Goal: Information Seeking & Learning: Compare options

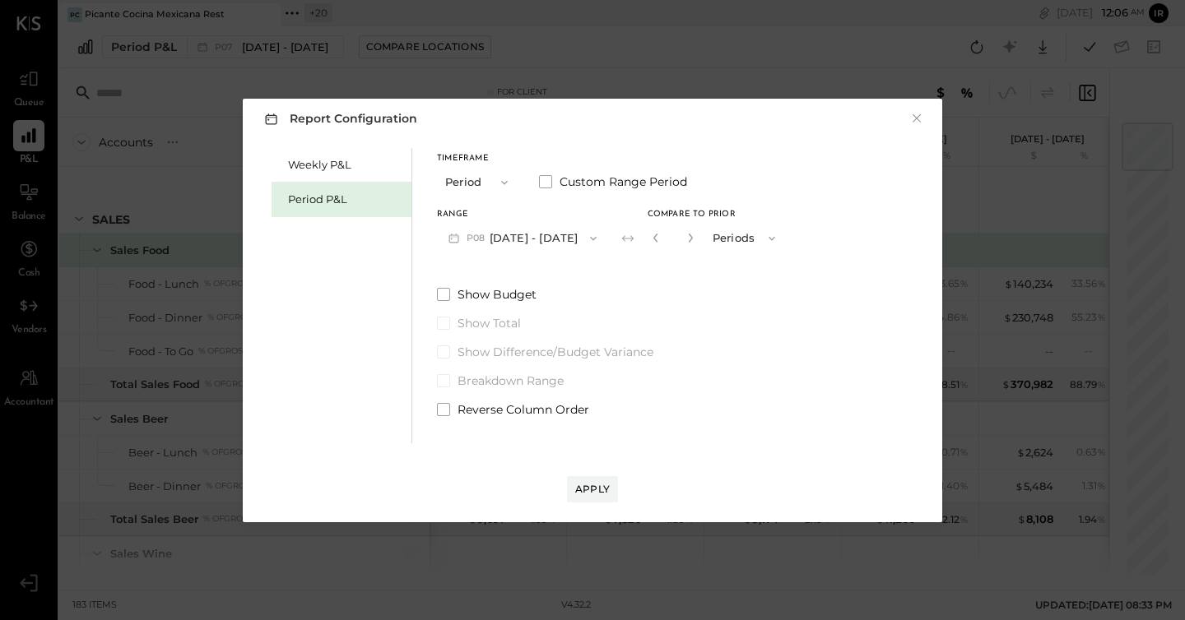
click at [154, 253] on div "Report Configuration × Weekly P&L Period P&L Timeframe Period Custom Range Peri…" at bounding box center [592, 310] width 1185 height 620
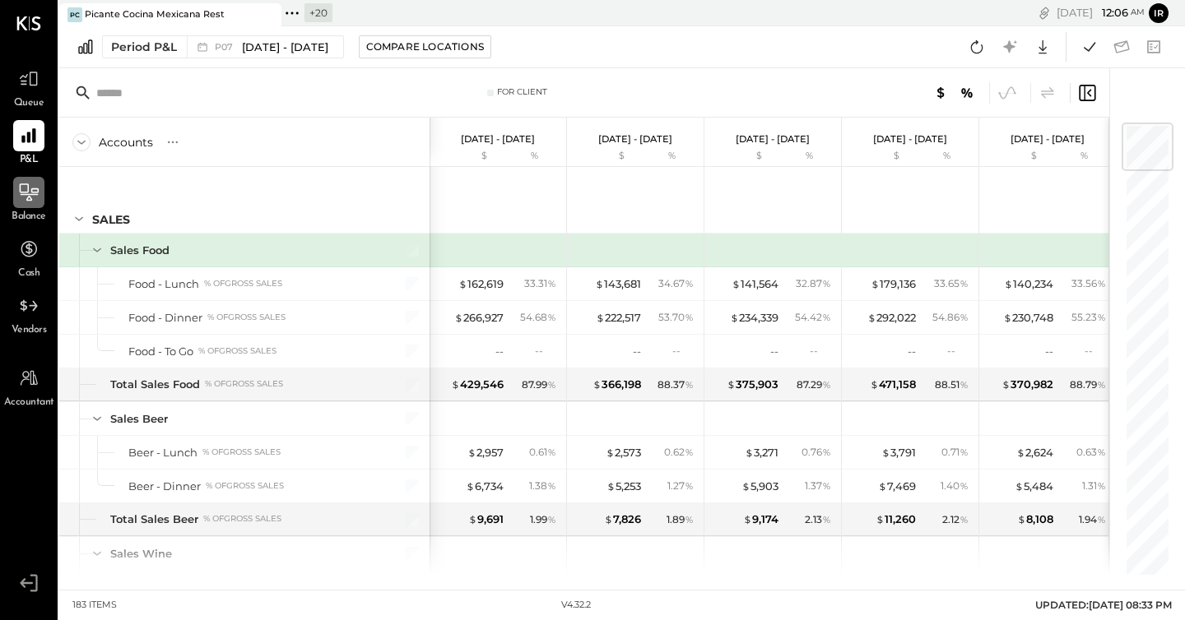
click at [26, 186] on icon at bounding box center [28, 192] width 21 height 21
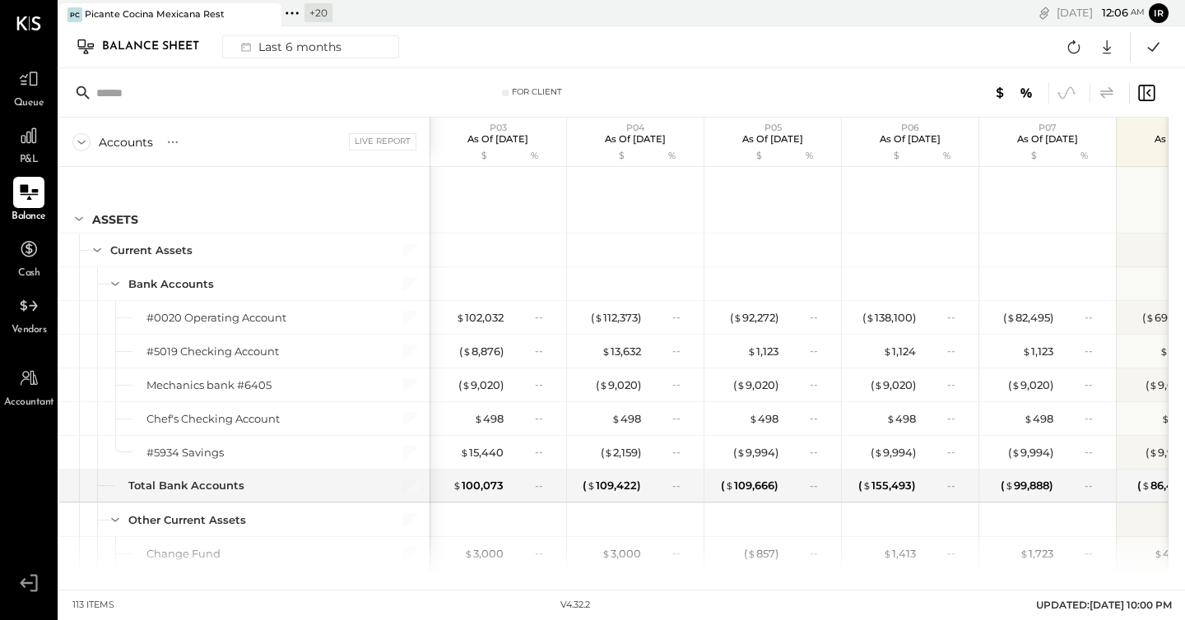
click at [1105, 94] on icon at bounding box center [1106, 92] width 13 height 12
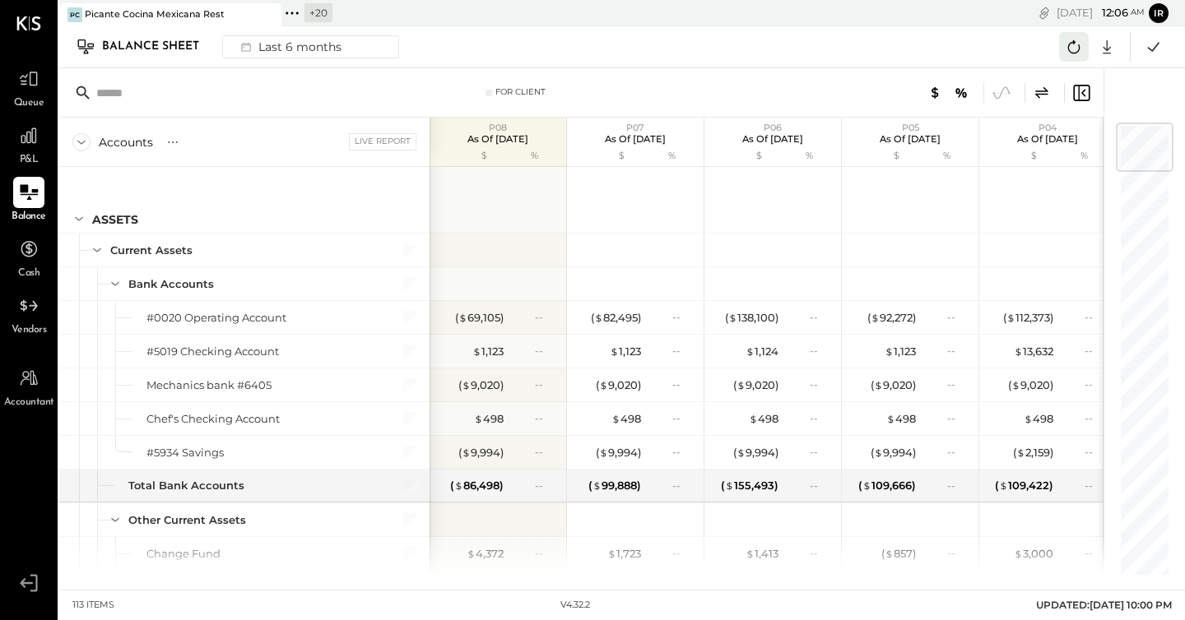
click at [1078, 48] on icon at bounding box center [1074, 46] width 12 height 13
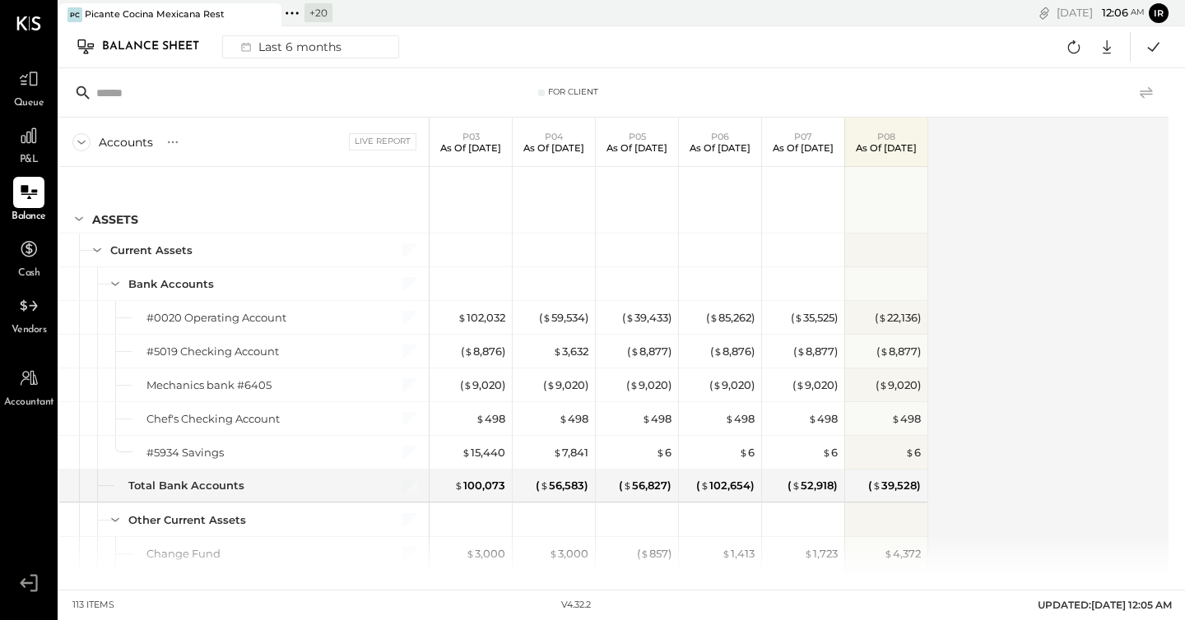
click at [1148, 91] on icon at bounding box center [1145, 92] width 13 height 12
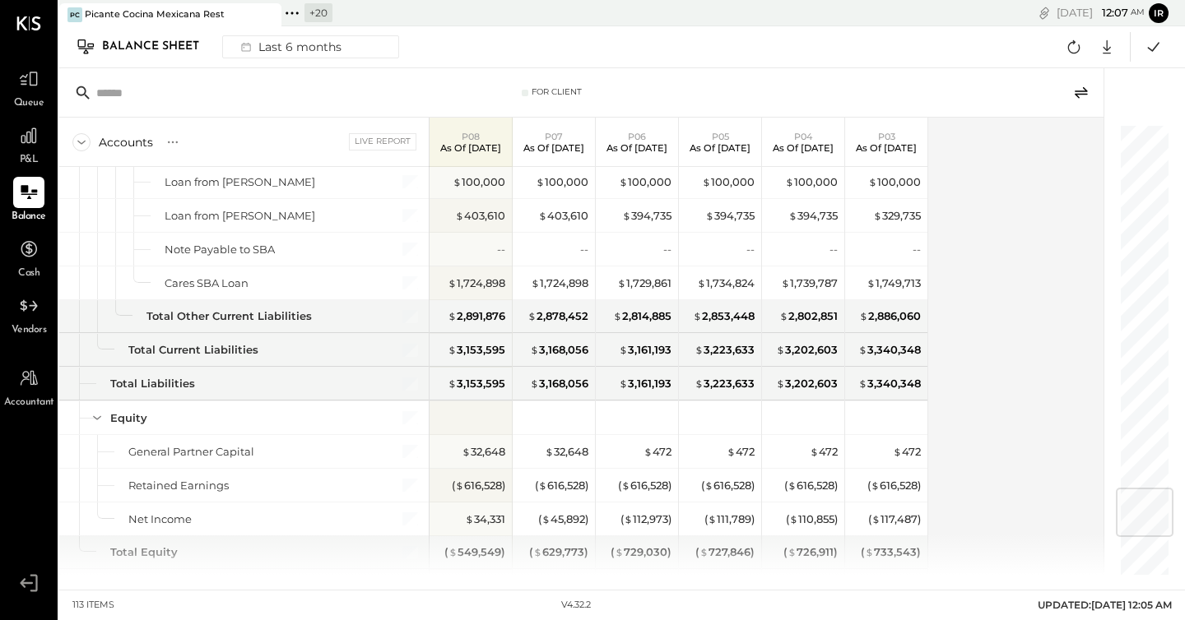
scroll to position [3442, 0]
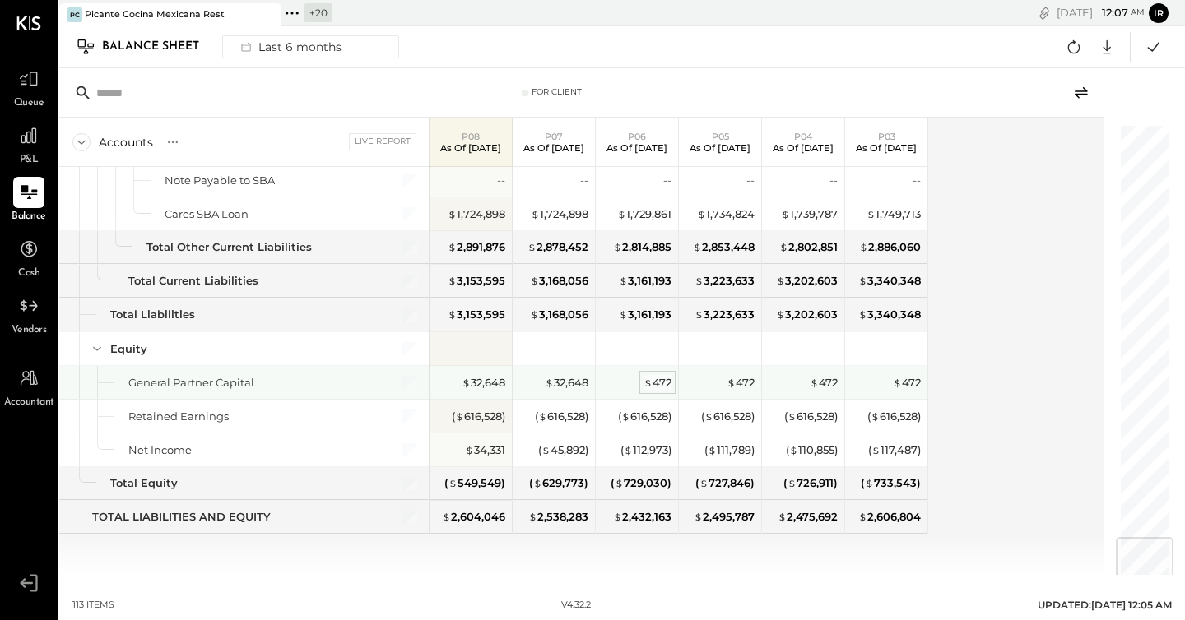
click at [659, 380] on div "$ 472" at bounding box center [657, 383] width 28 height 16
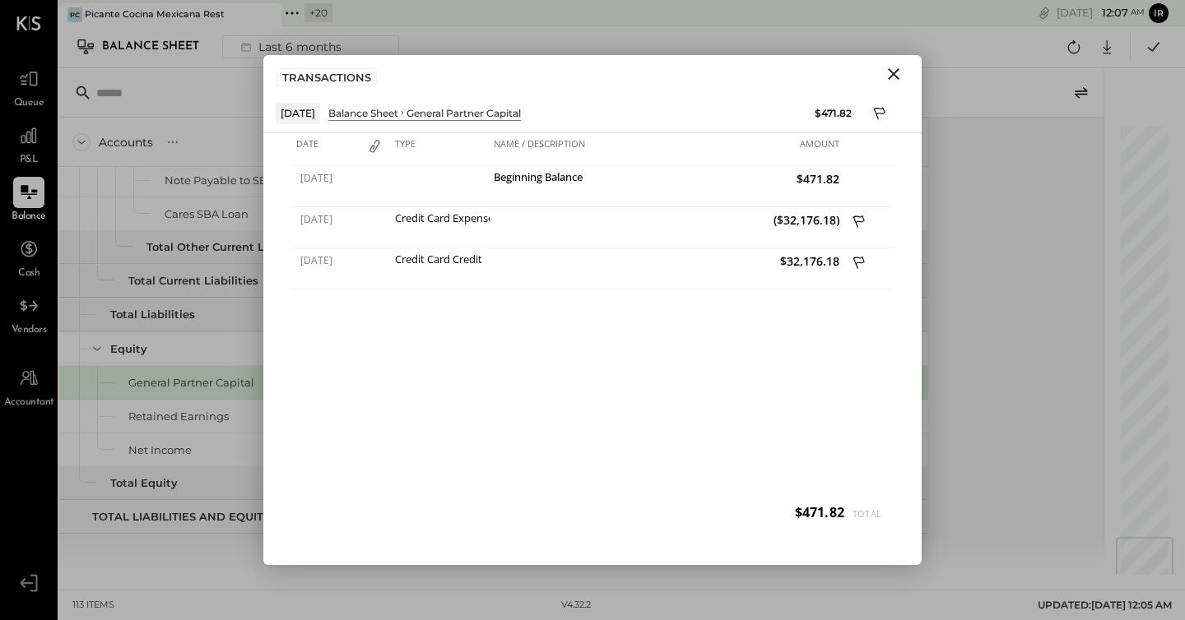
click at [894, 77] on icon "Close" at bounding box center [894, 74] width 20 height 20
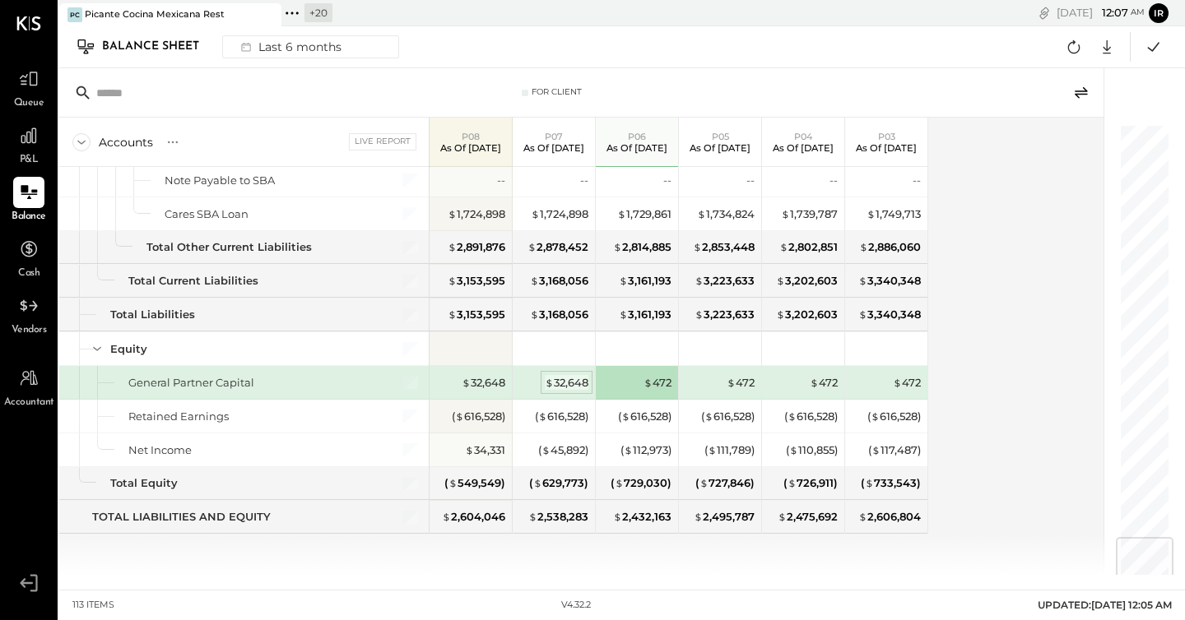
click at [575, 384] on div "$ 32,648" at bounding box center [567, 383] width 44 height 16
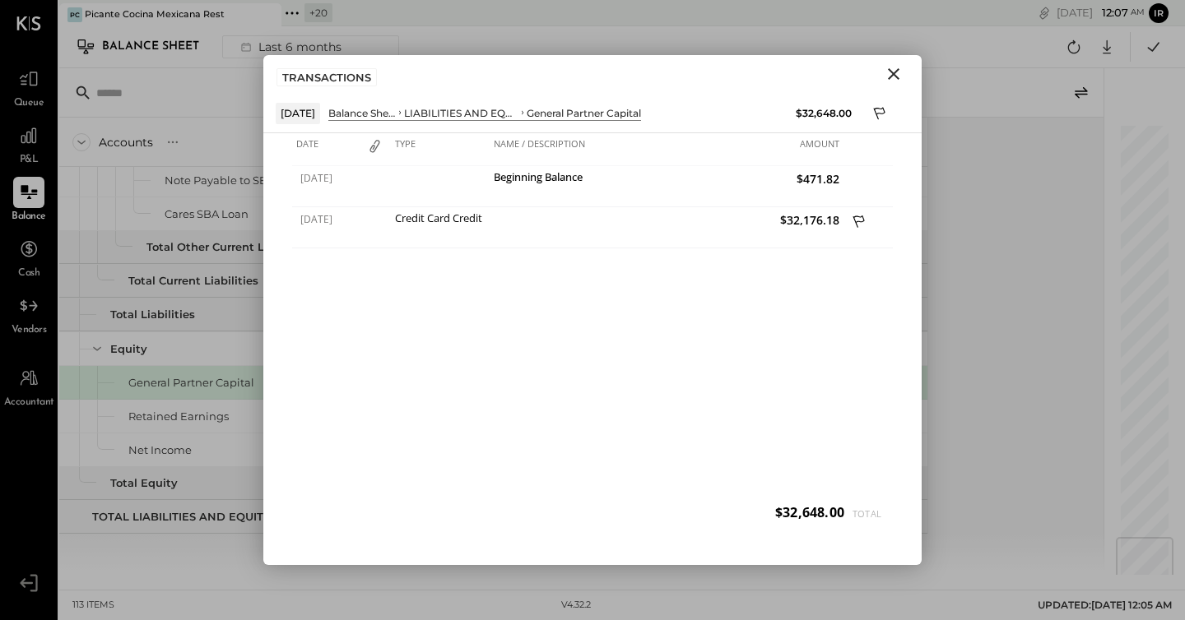
click at [895, 72] on icon "Close" at bounding box center [894, 74] width 12 height 12
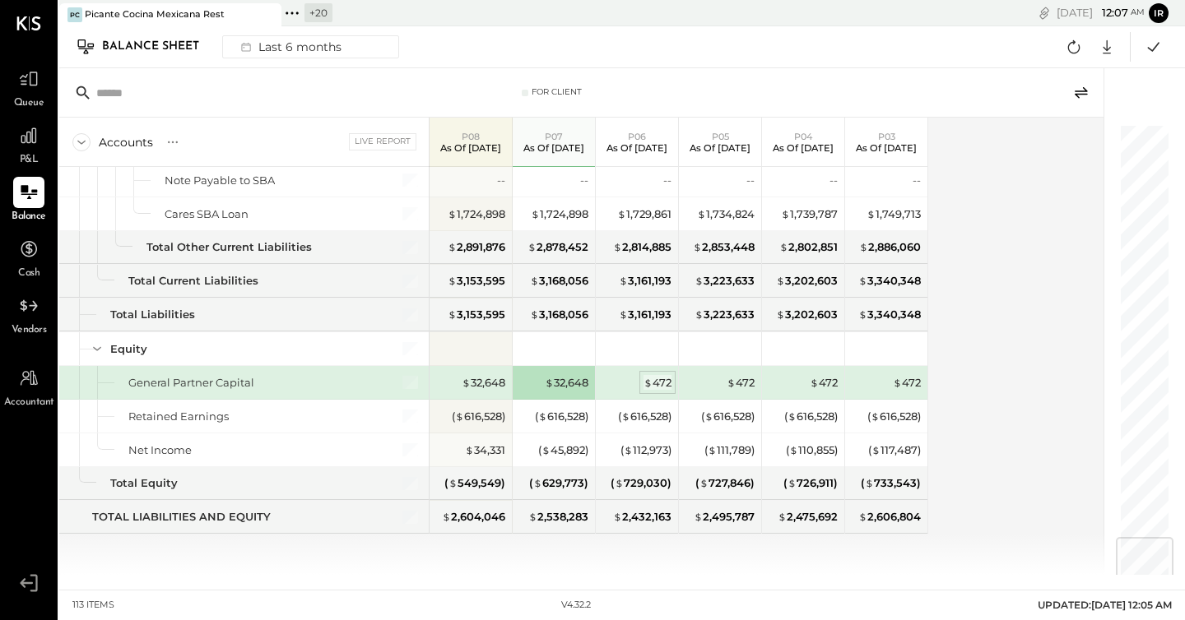
click at [656, 378] on div "$ 472" at bounding box center [657, 383] width 28 height 16
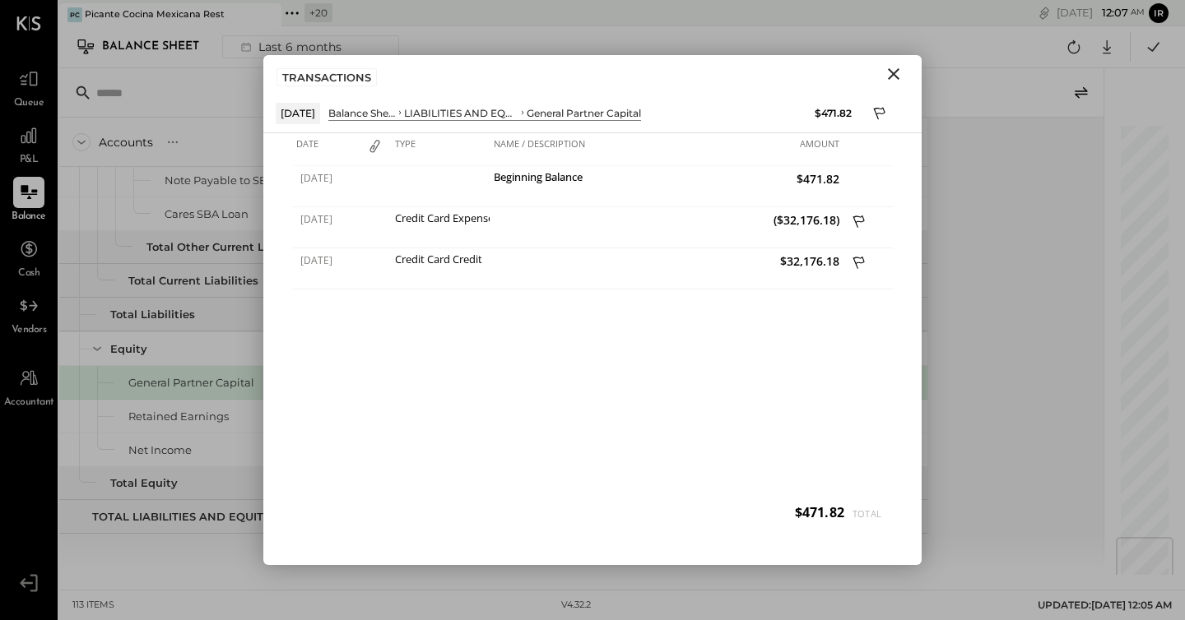
click at [897, 77] on icon "Close" at bounding box center [894, 74] width 12 height 12
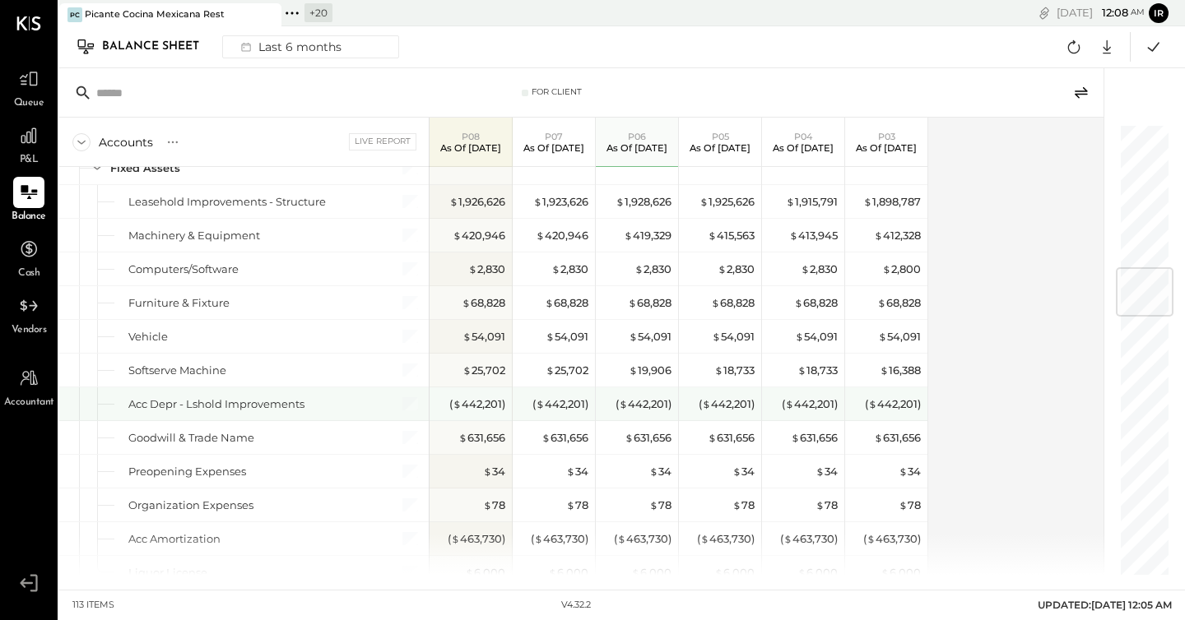
scroll to position [1201, 0]
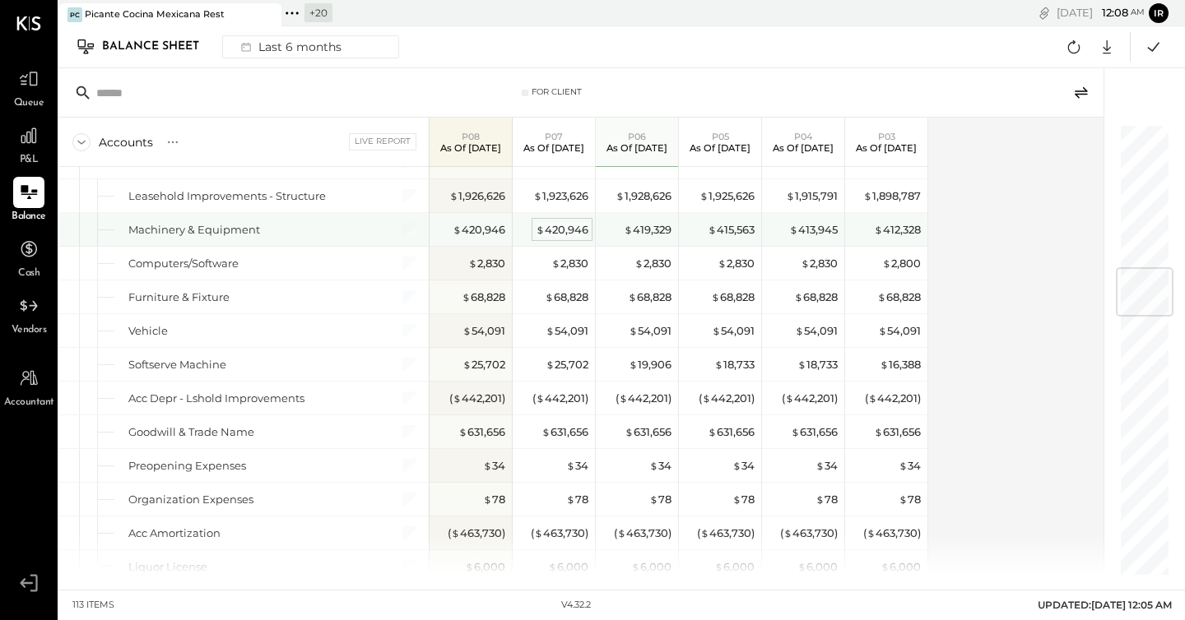
click at [578, 230] on div "$ 420,946" at bounding box center [562, 230] width 53 height 16
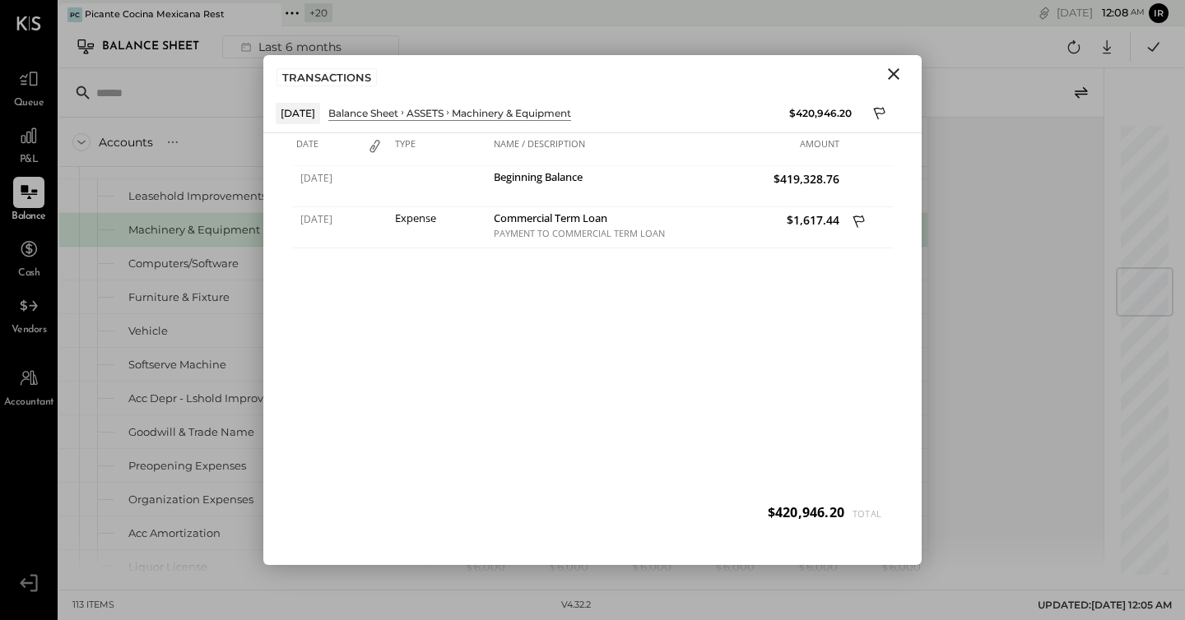
click at [896, 75] on icon "Close" at bounding box center [894, 74] width 20 height 20
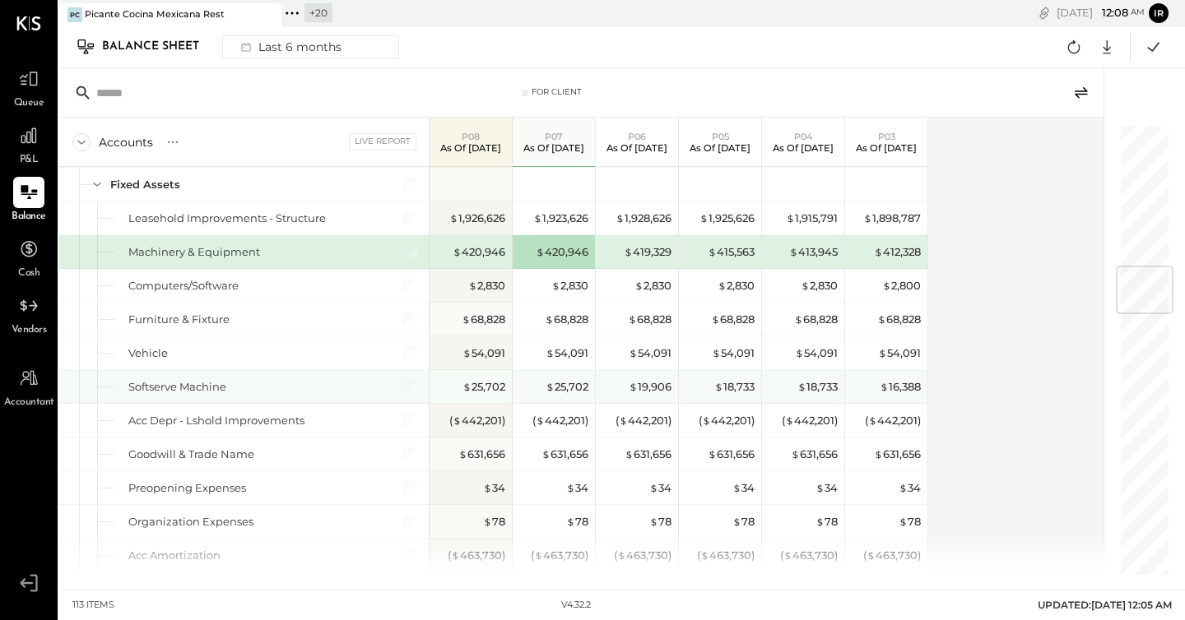
scroll to position [1187, 0]
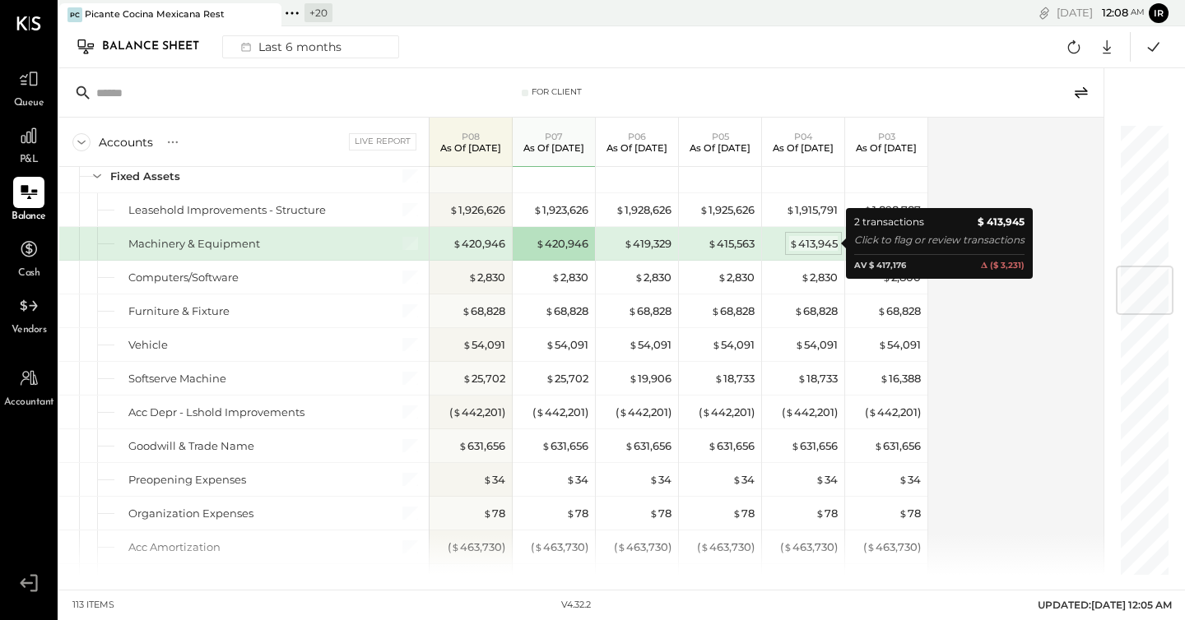
click at [808, 241] on div "$ 413,945" at bounding box center [813, 244] width 49 height 16
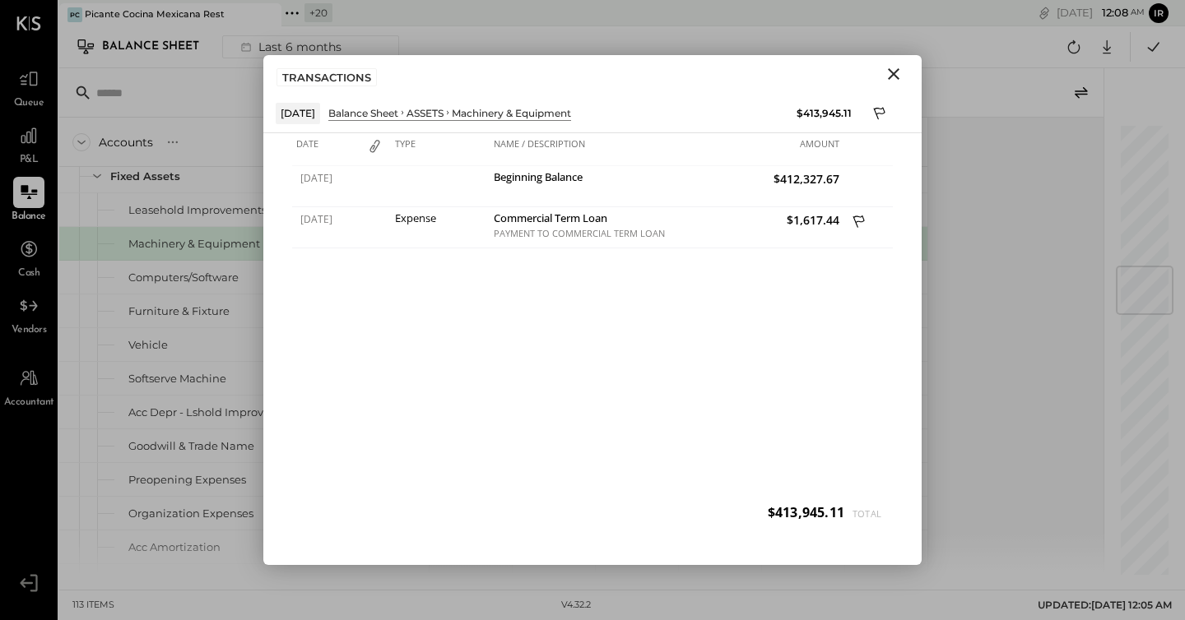
click at [896, 73] on icon "Close" at bounding box center [894, 74] width 20 height 20
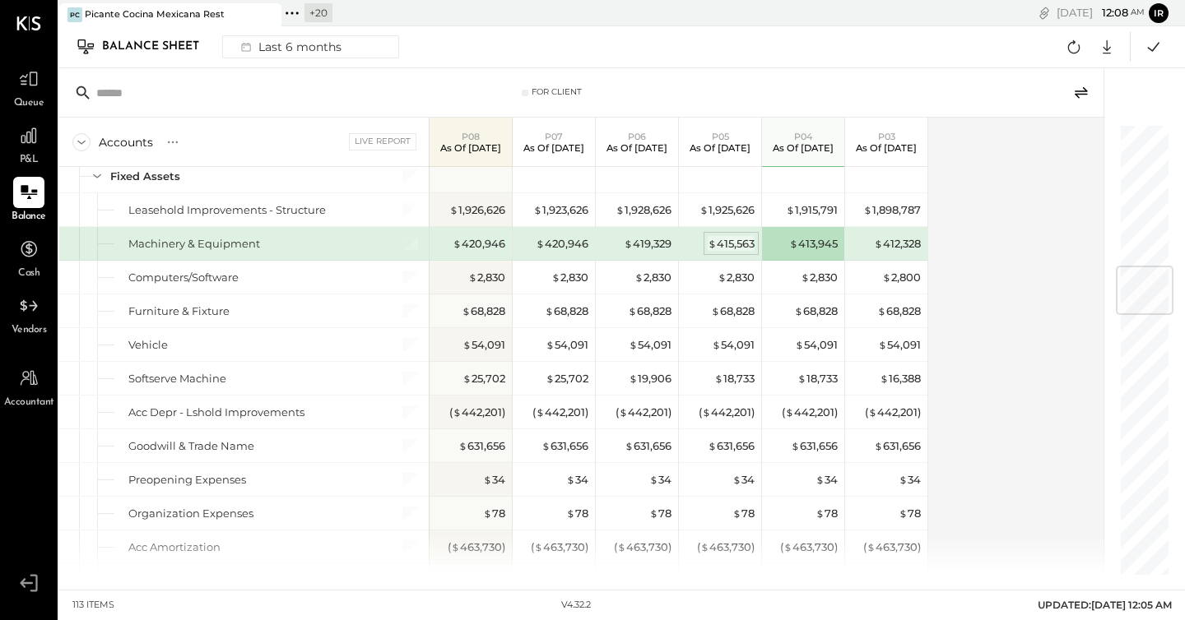
click at [733, 239] on div "$ 415,563" at bounding box center [730, 244] width 47 height 16
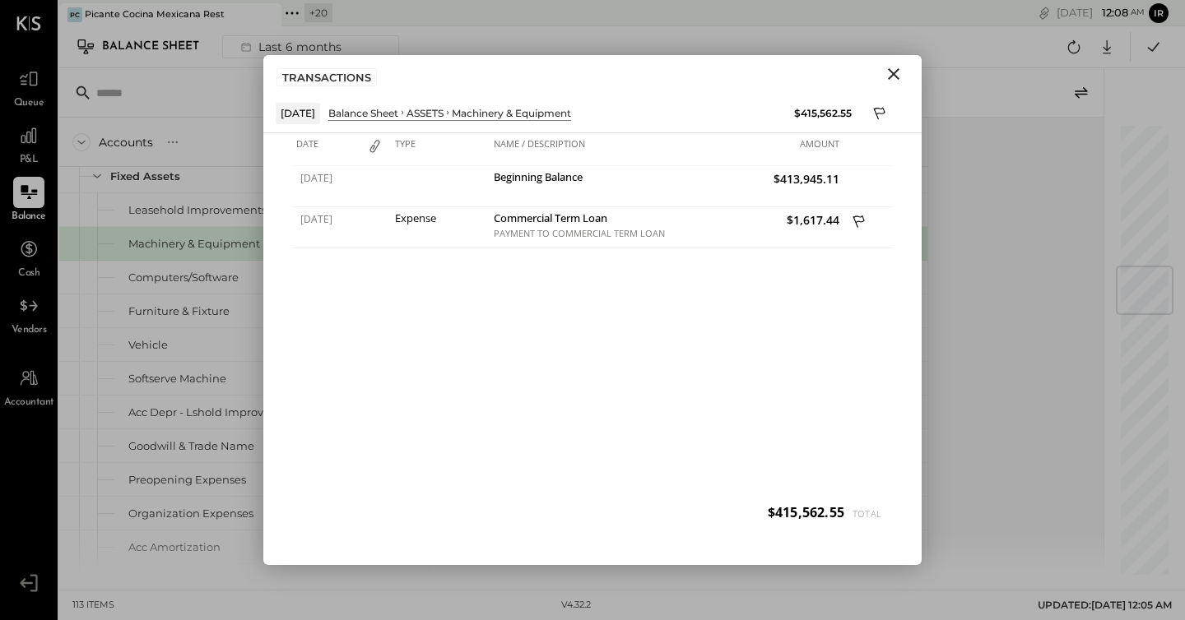
click at [895, 74] on icon "Close" at bounding box center [894, 74] width 20 height 20
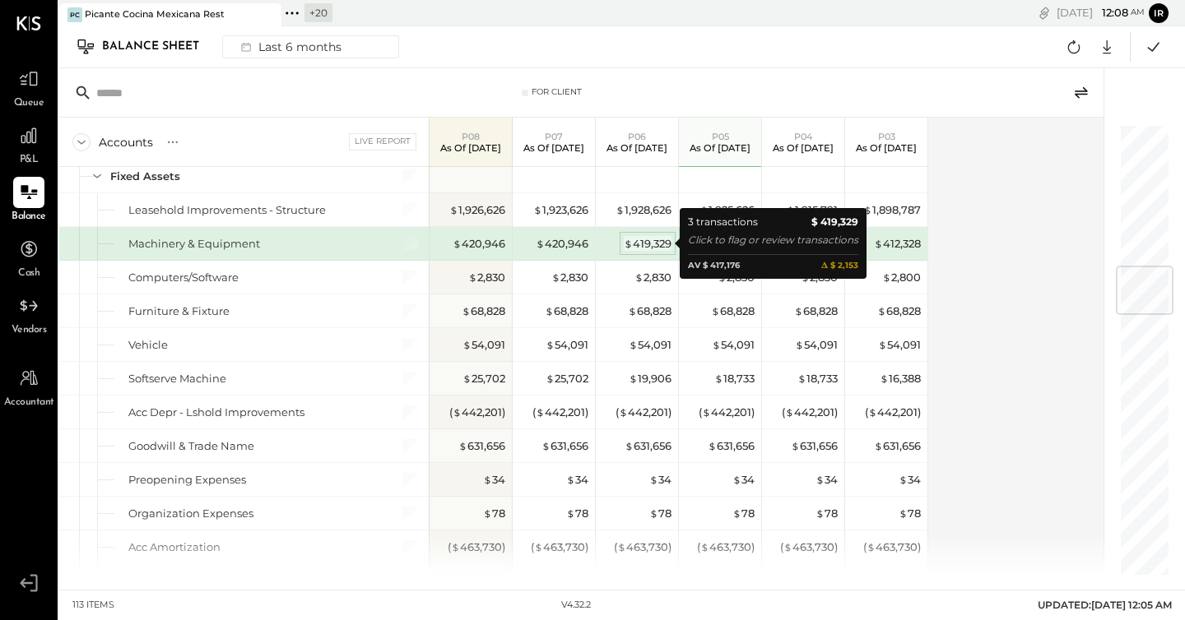
click at [646, 244] on div "$ 419,329" at bounding box center [648, 244] width 48 height 16
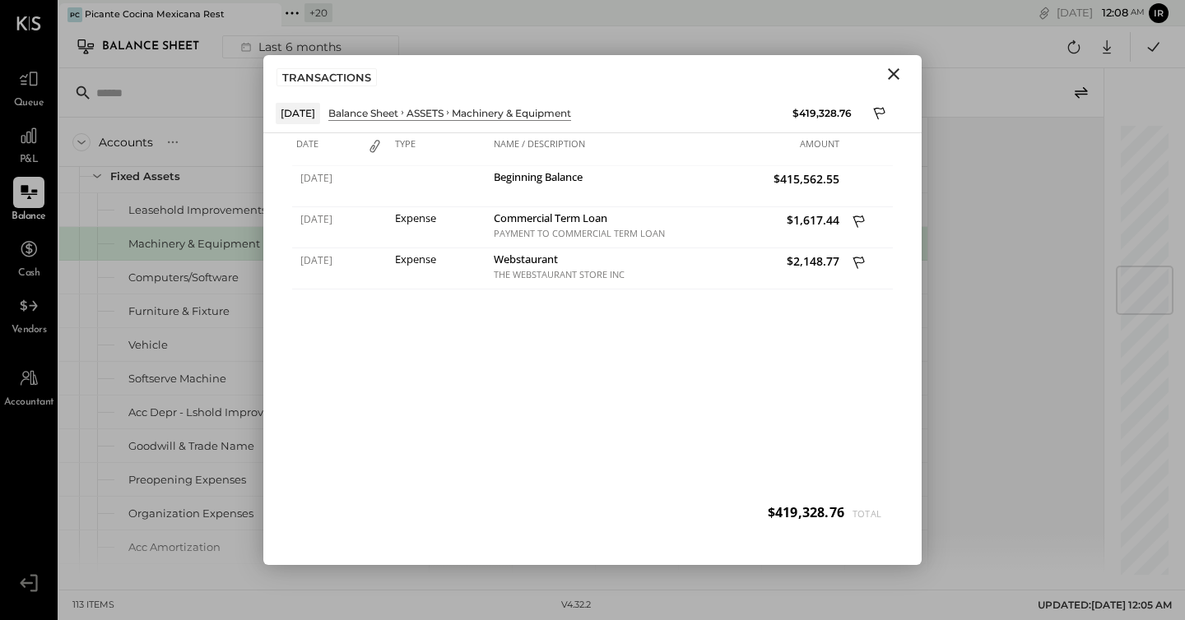
click at [896, 74] on icon "Close" at bounding box center [894, 74] width 20 height 20
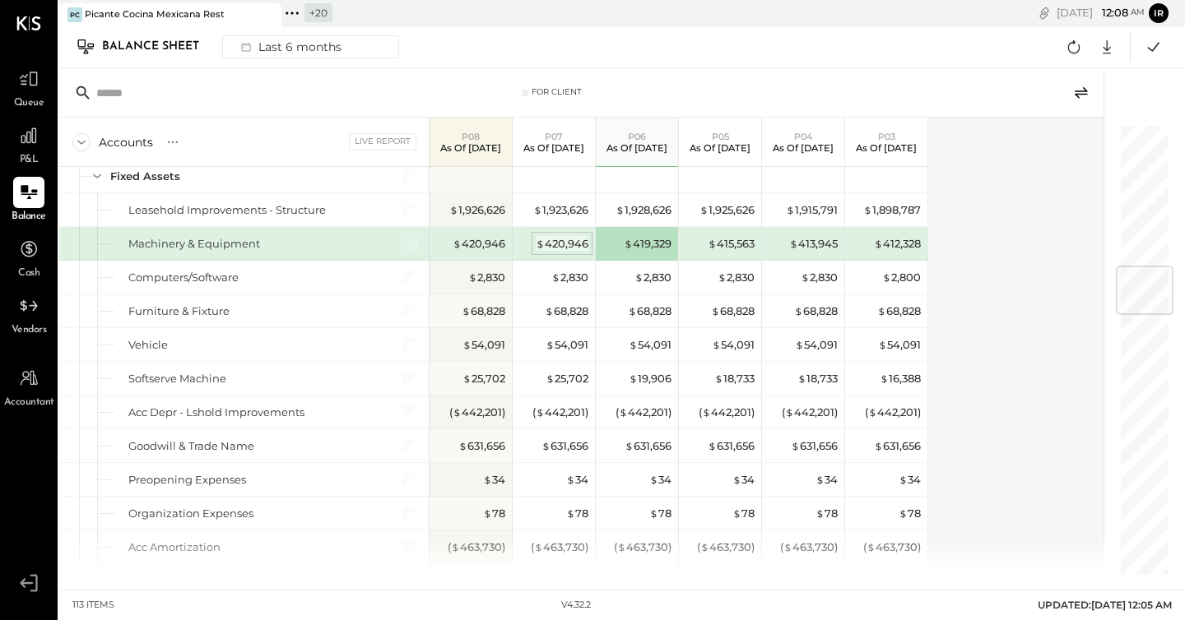
click at [561, 242] on div "$ 420,946" at bounding box center [562, 244] width 53 height 16
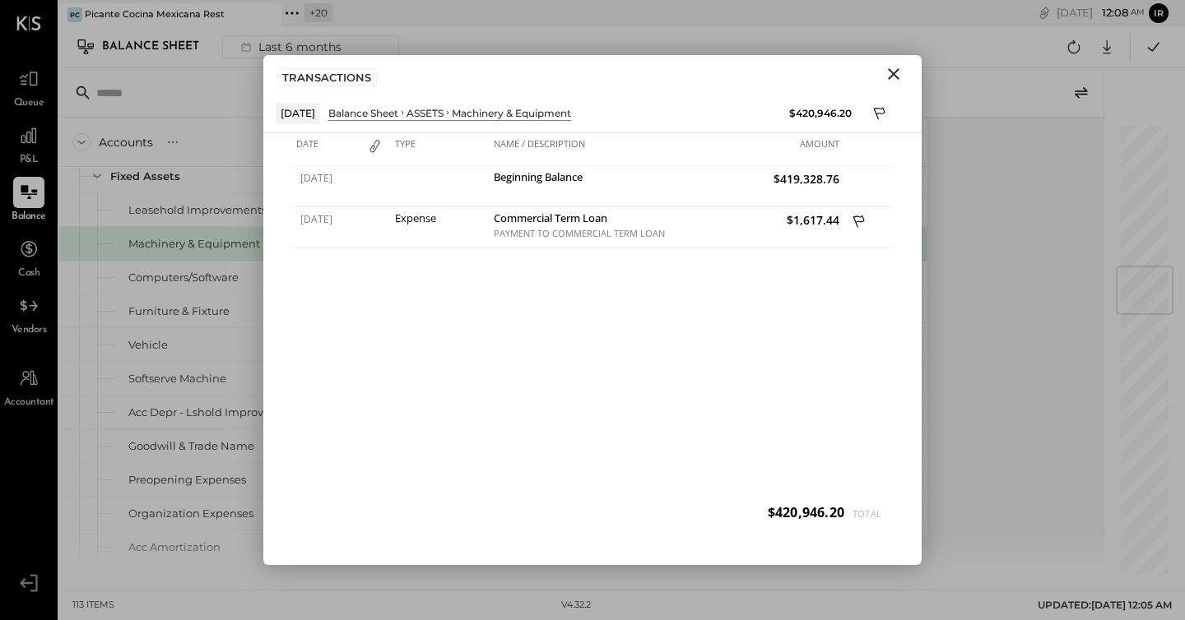
click at [896, 74] on icon "Close" at bounding box center [894, 74] width 20 height 20
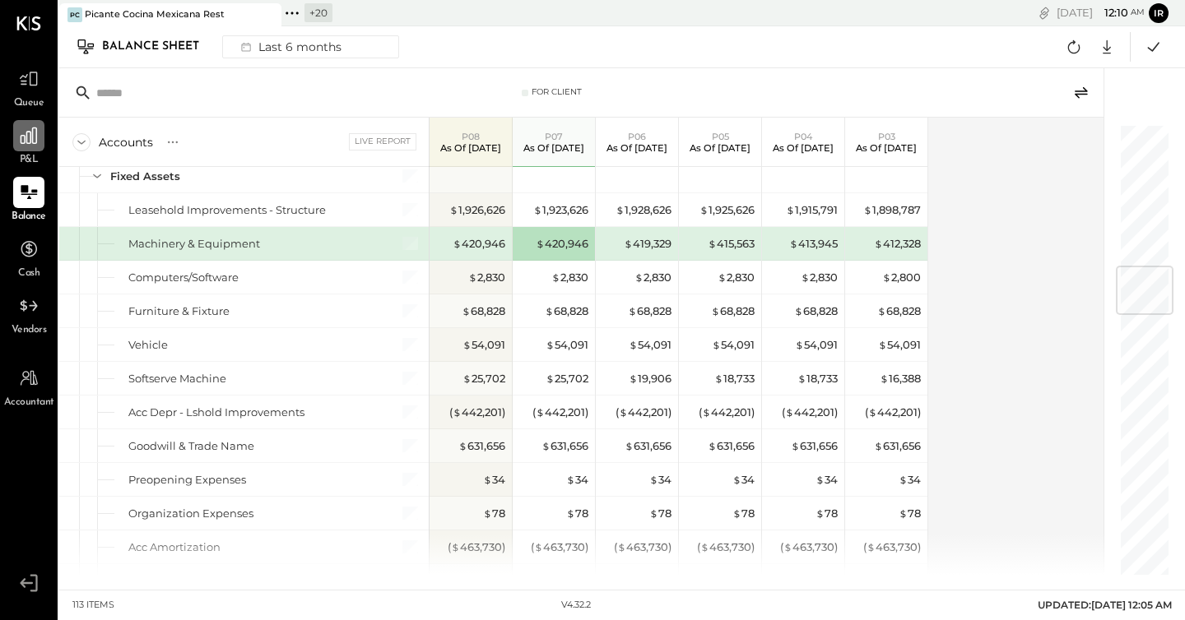
click at [39, 136] on icon at bounding box center [28, 135] width 21 height 21
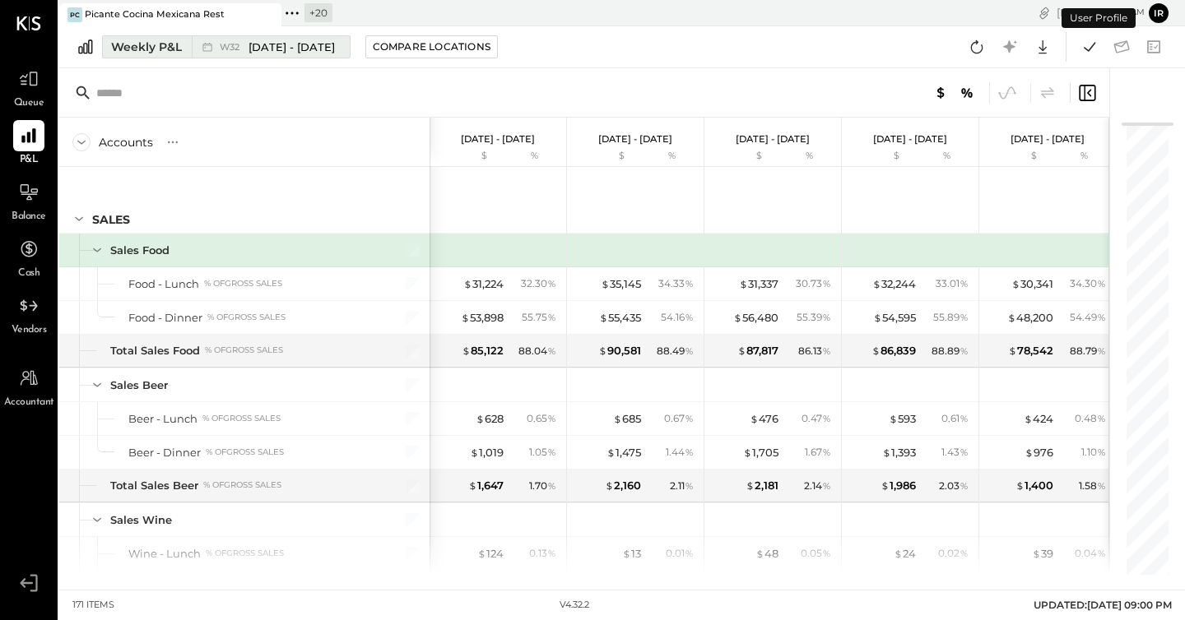
click at [242, 57] on div "W32 Aug 4 - 10, 2025" at bounding box center [267, 46] width 150 height 21
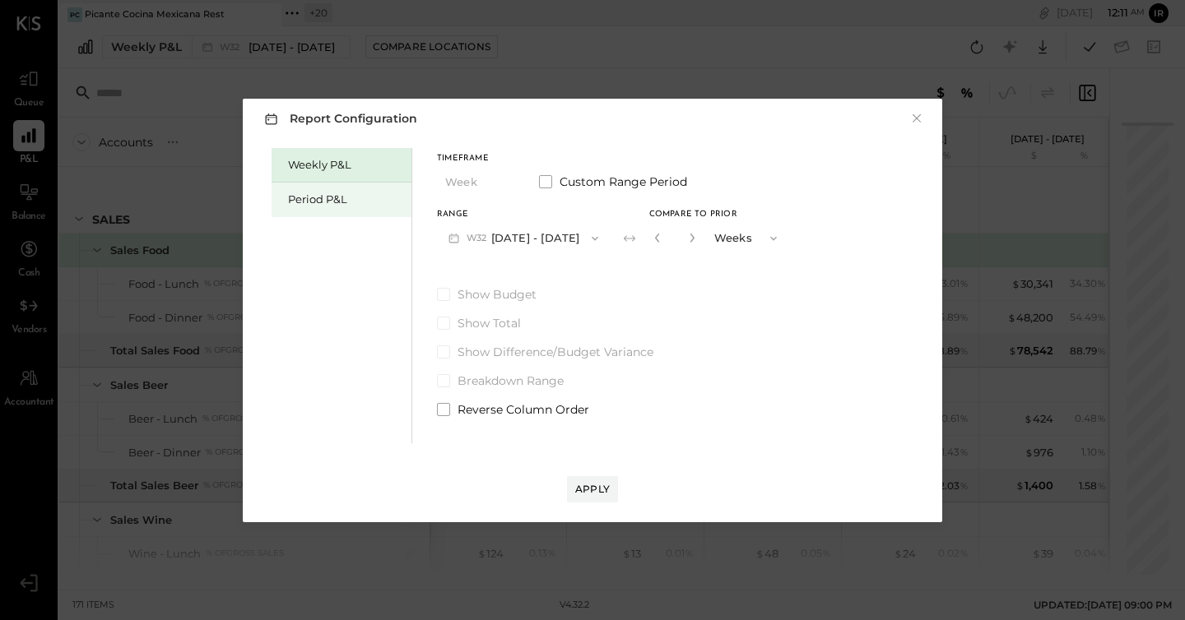
click at [326, 195] on div "Period P&L" at bounding box center [345, 200] width 115 height 16
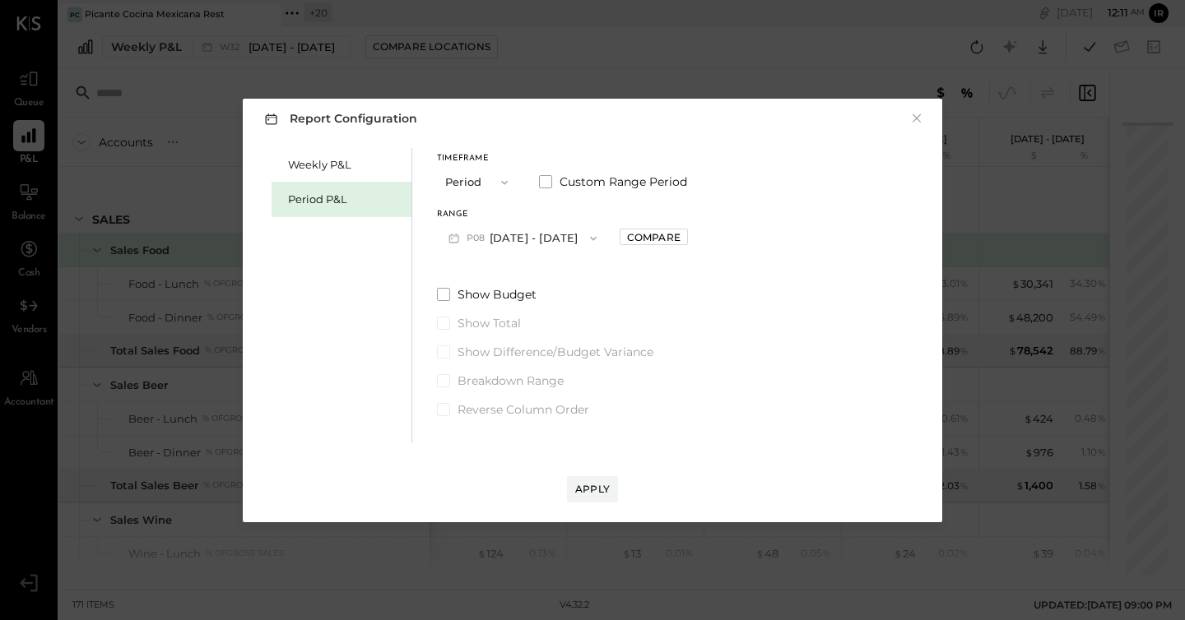
click at [530, 234] on button "P08 Aug 4 - 31, 2025" at bounding box center [522, 238] width 171 height 30
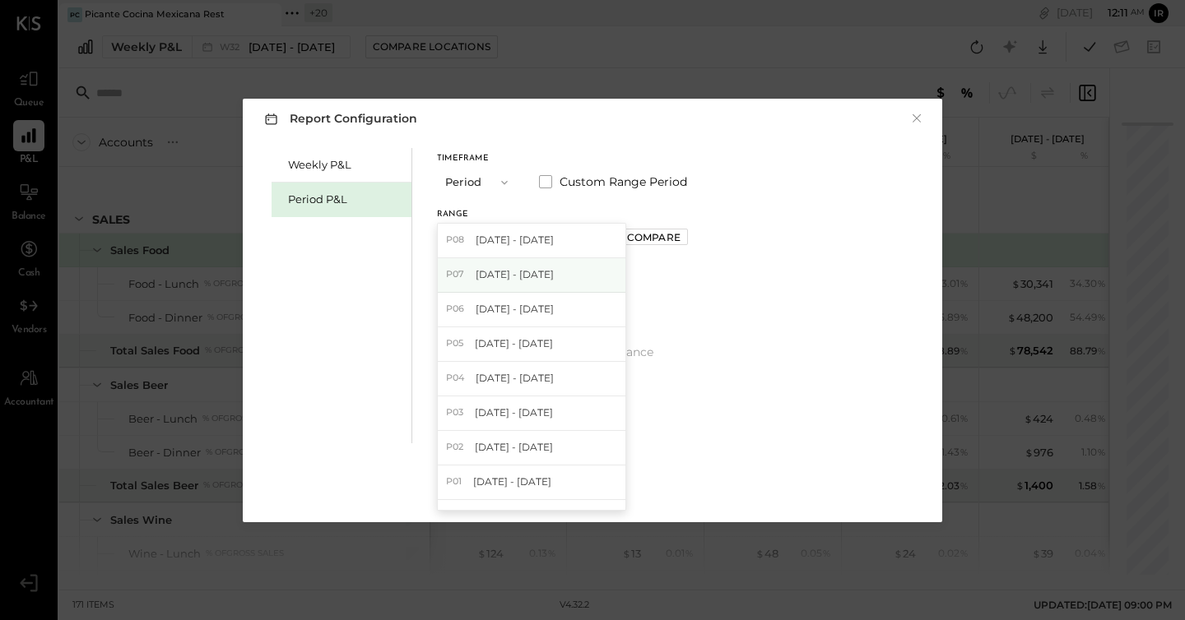
click at [531, 270] on span "[DATE] - [DATE]" at bounding box center [514, 274] width 78 height 14
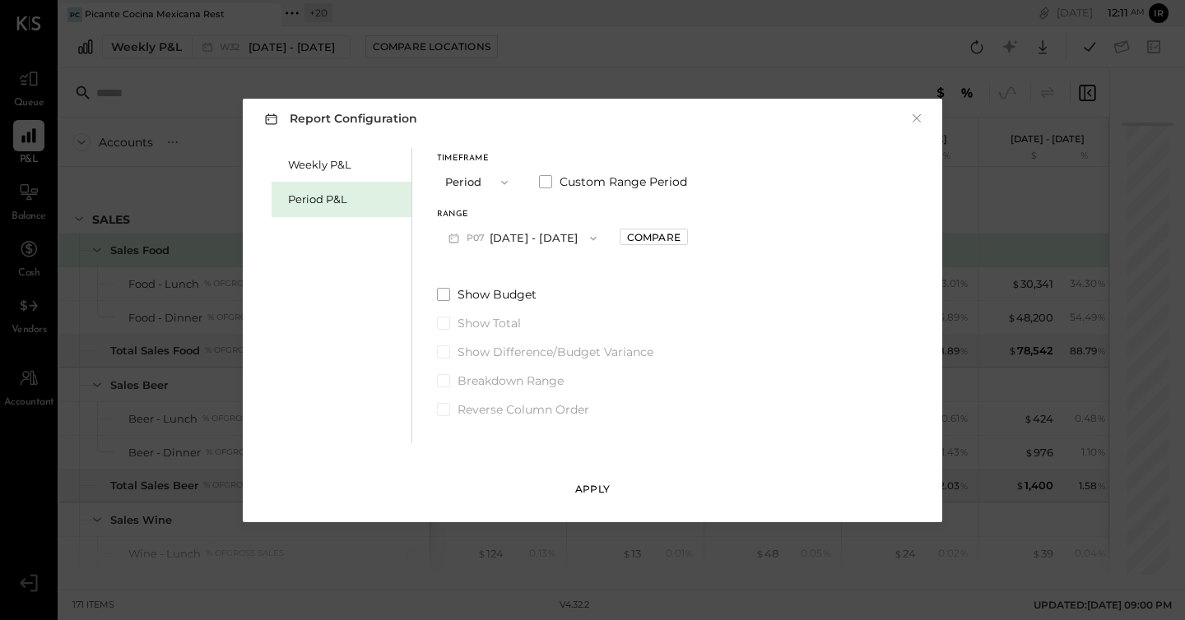
click at [595, 481] on button "Apply" at bounding box center [592, 489] width 51 height 26
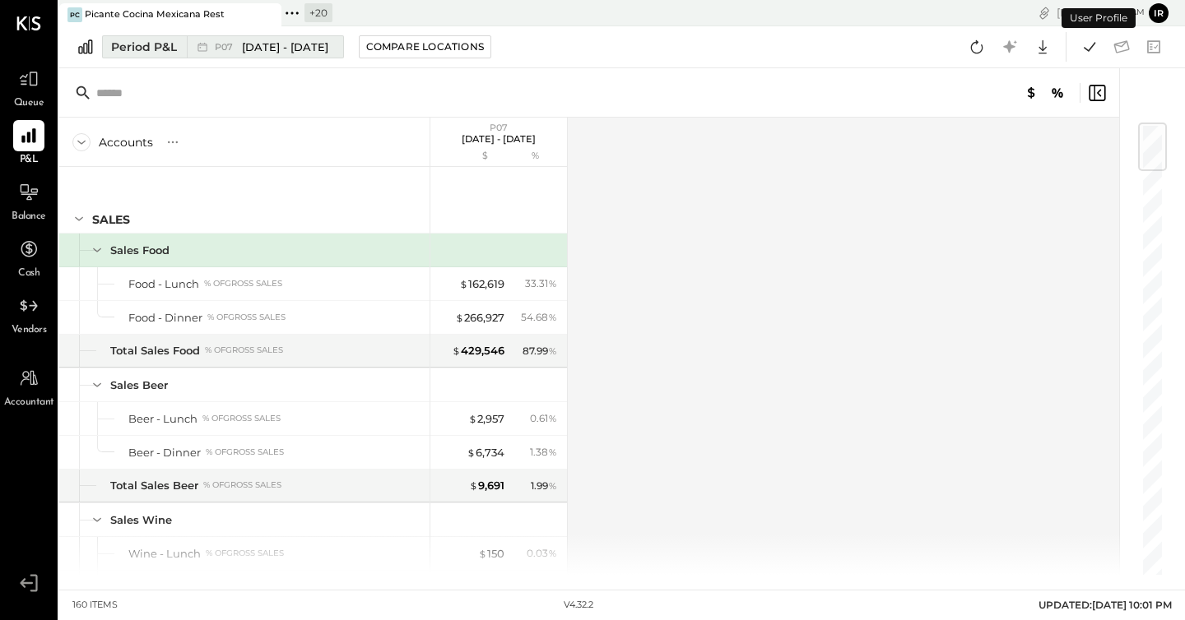
click at [192, 50] on div "P07 Jun 30 - Aug 3, 2025" at bounding box center [261, 46] width 148 height 21
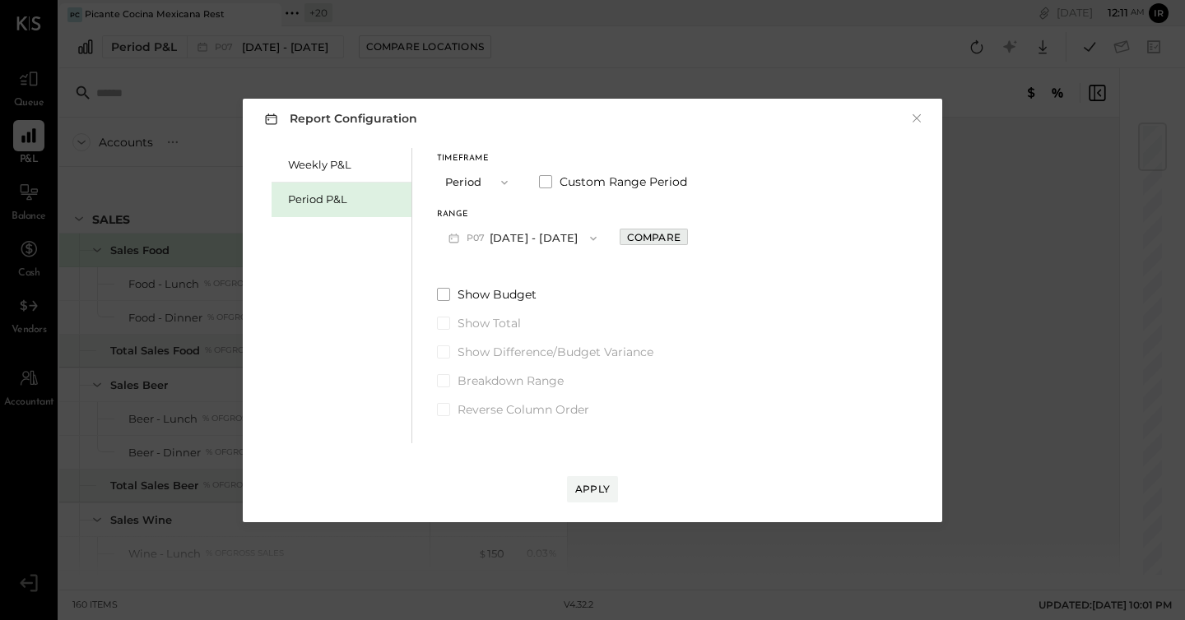
click at [688, 229] on button "Compare" at bounding box center [653, 237] width 68 height 16
click at [697, 244] on button "button" at bounding box center [690, 238] width 13 height 18
type input "*"
click at [596, 502] on button "Apply" at bounding box center [592, 489] width 51 height 26
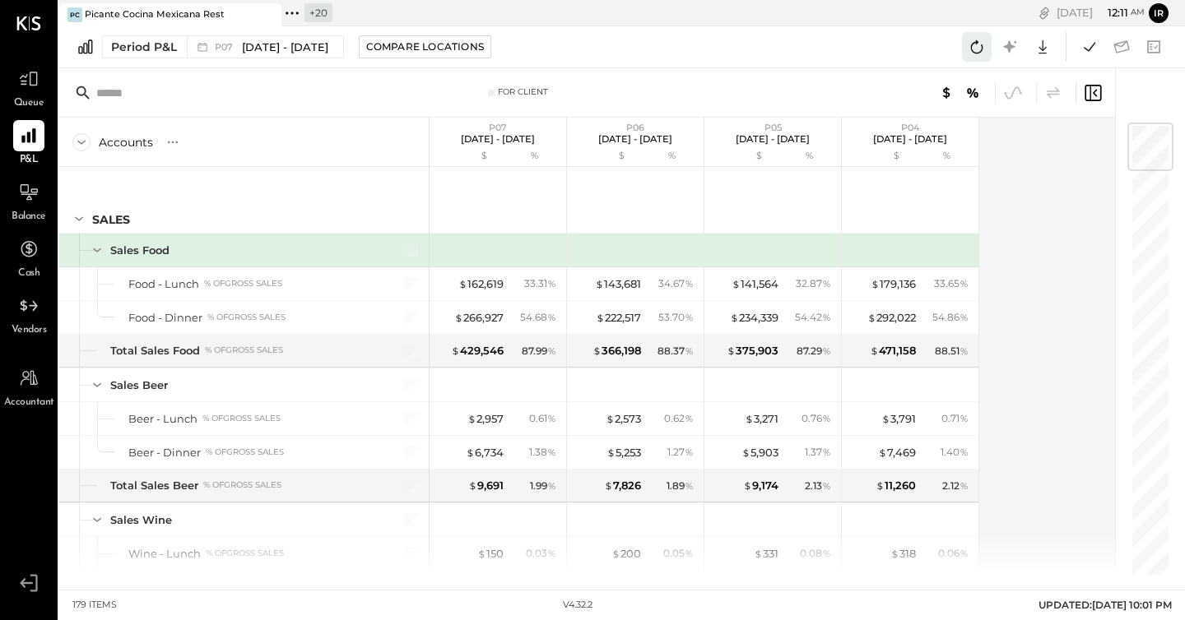
click at [980, 37] on icon at bounding box center [976, 46] width 21 height 21
click at [1093, 49] on icon at bounding box center [1088, 46] width 21 height 21
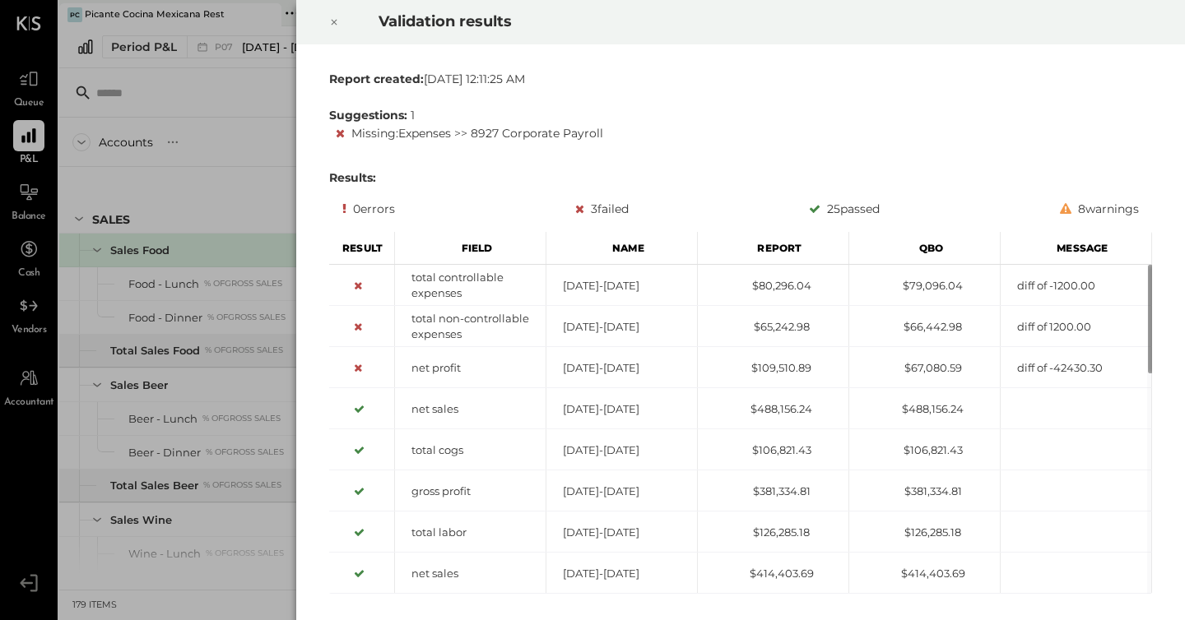
click at [332, 22] on icon at bounding box center [334, 22] width 10 height 20
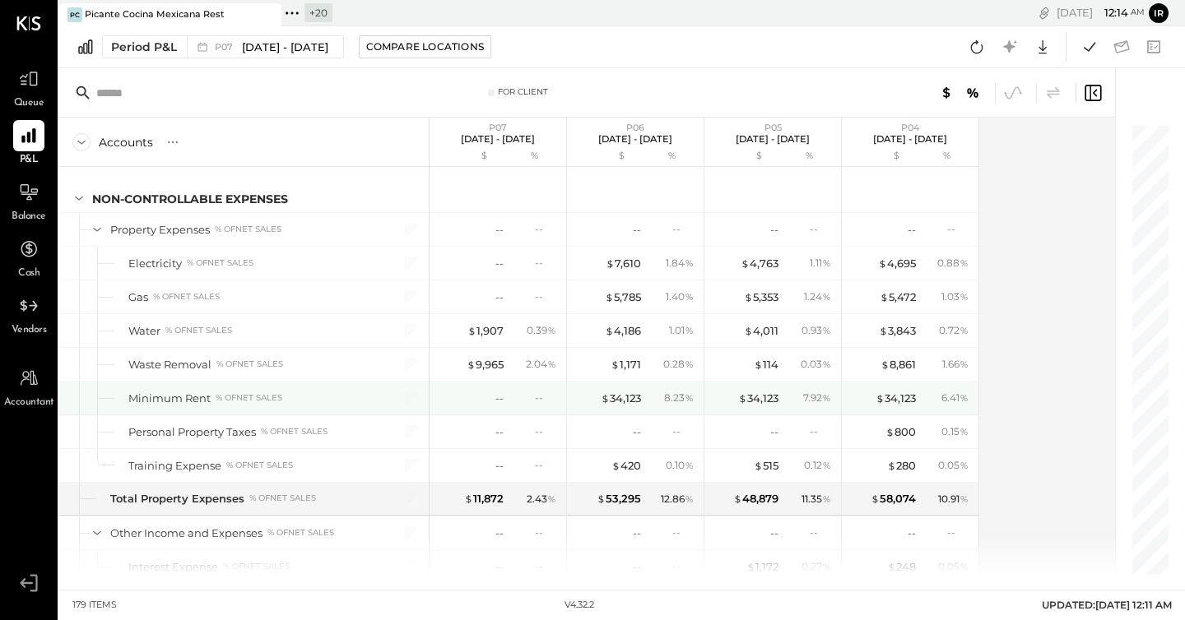
scroll to position [4581, 0]
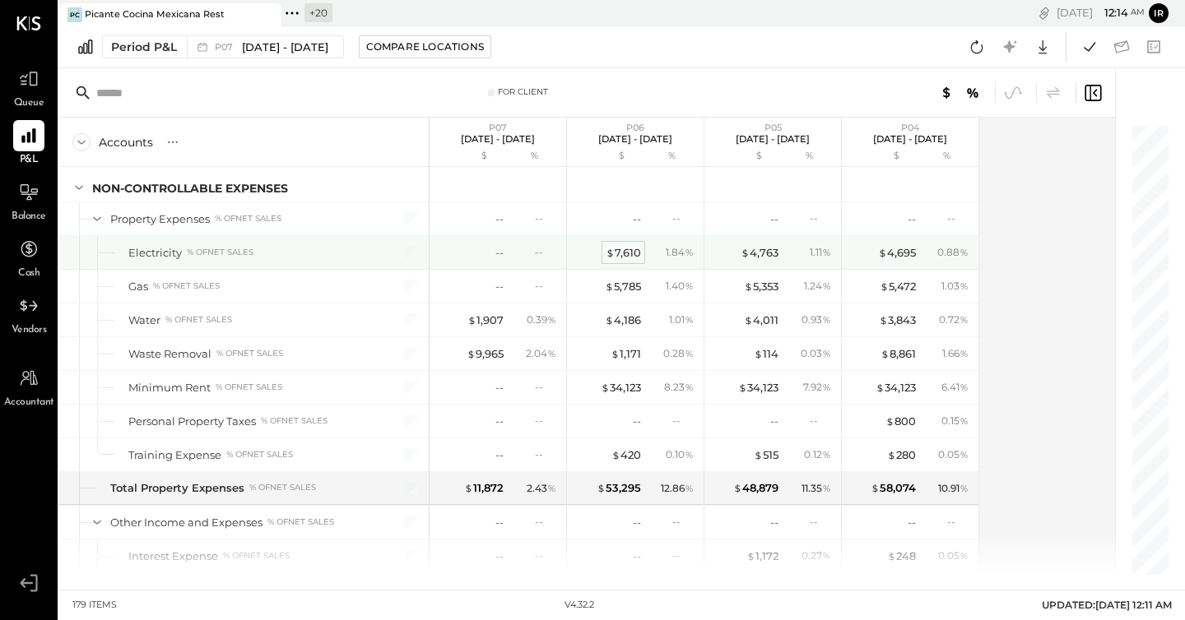
click at [624, 252] on div "$ 7,610" at bounding box center [622, 253] width 35 height 16
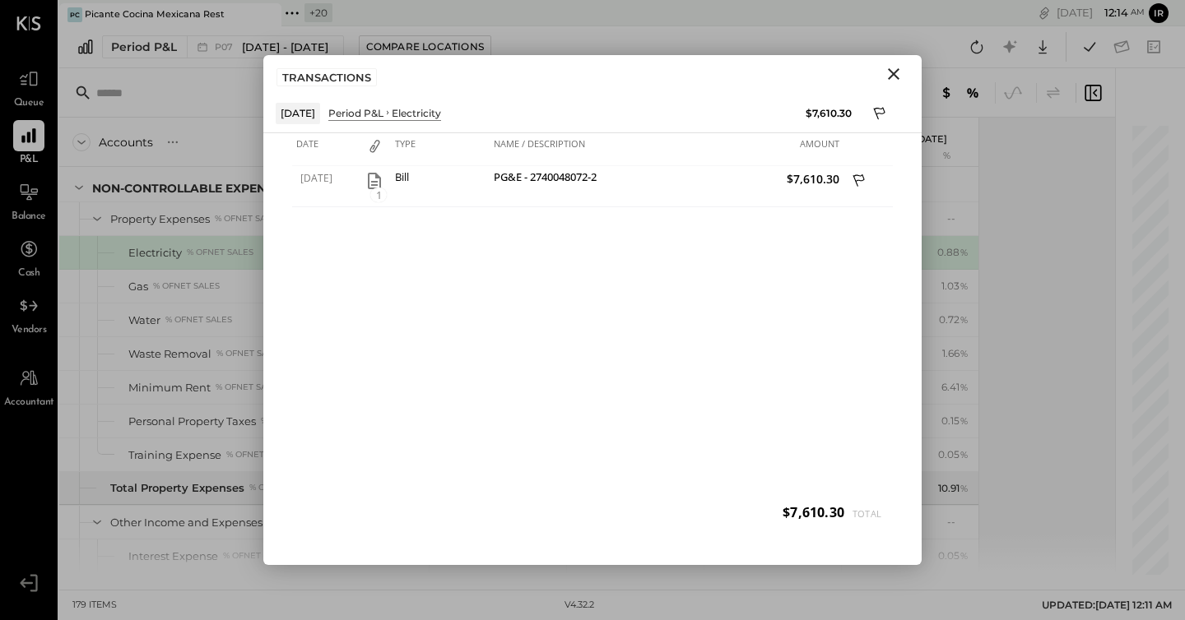
click at [896, 77] on icon "Close" at bounding box center [894, 74] width 12 height 12
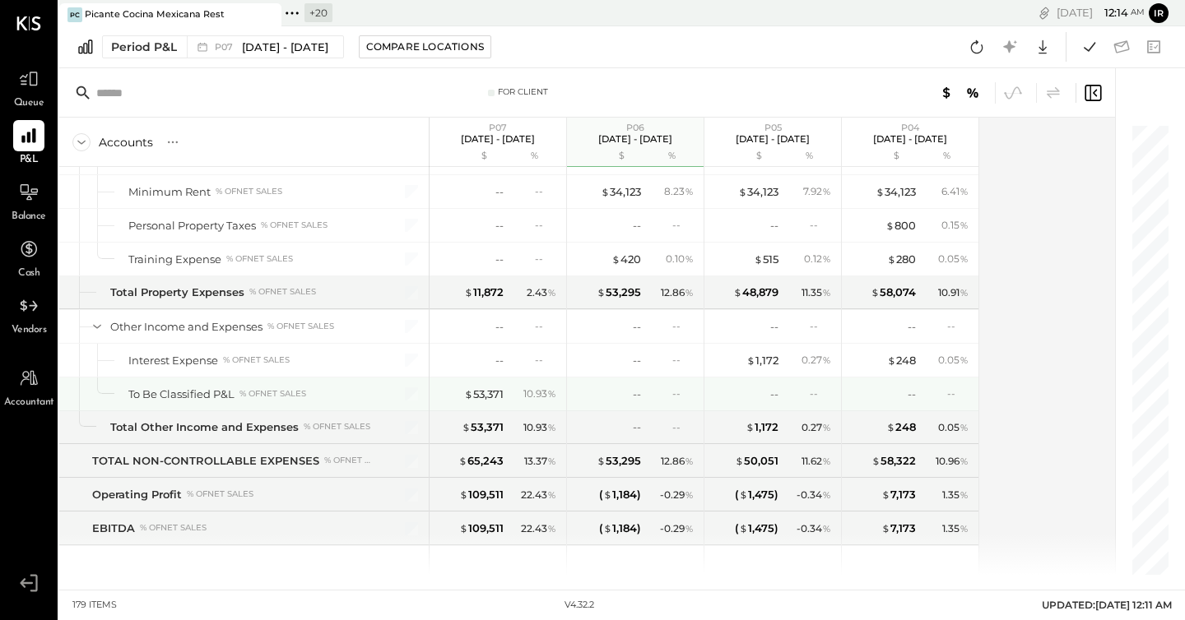
scroll to position [4780, 0]
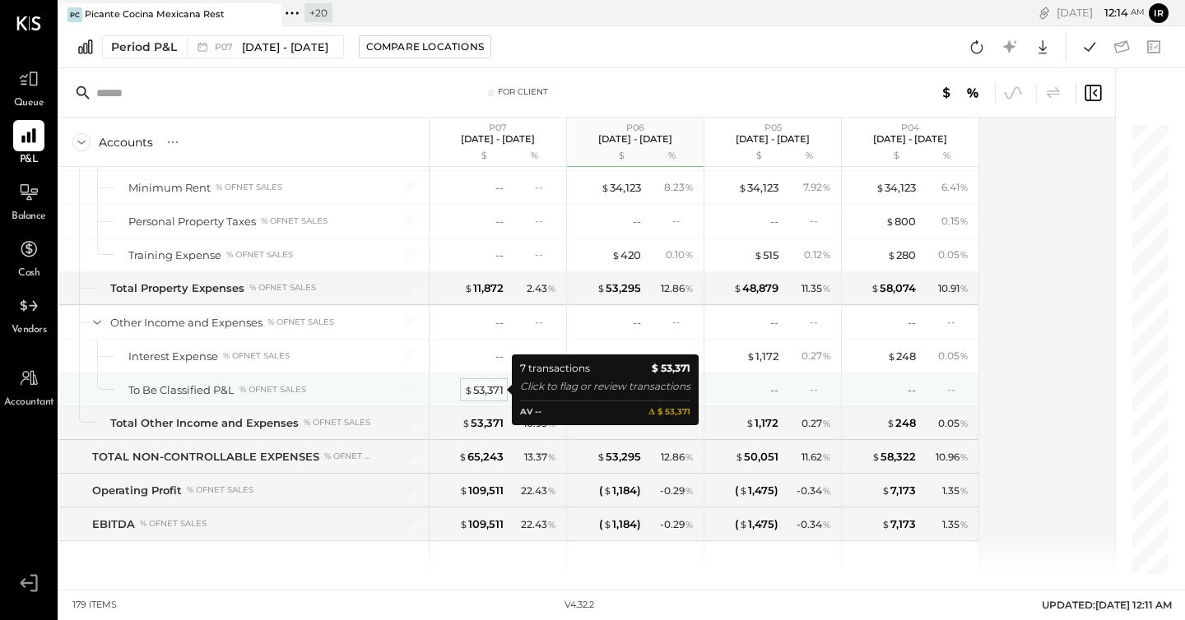
click at [484, 386] on div "$ 53,371" at bounding box center [483, 391] width 39 height 16
